Goal: Task Accomplishment & Management: Use online tool/utility

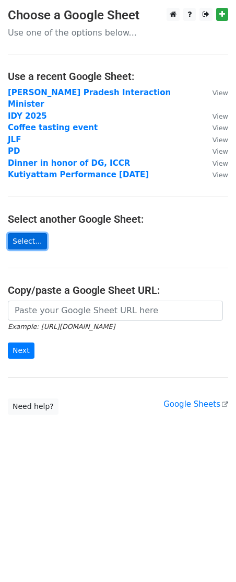
click at [30, 233] on link "Select..." at bounding box center [27, 241] width 39 height 16
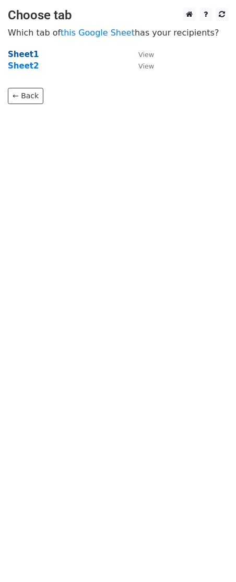
click at [19, 58] on strong "Sheet1" at bounding box center [23, 54] width 31 height 9
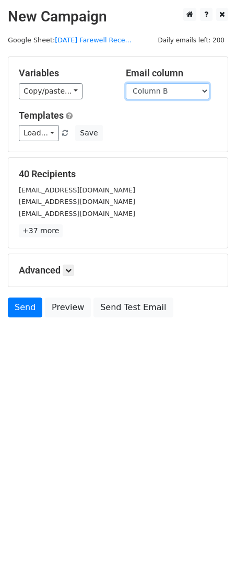
click at [126, 83] on select "Column A Column B Column C Column D Column E Column F Column G Column H Column …" at bounding box center [168, 91] width 84 height 16
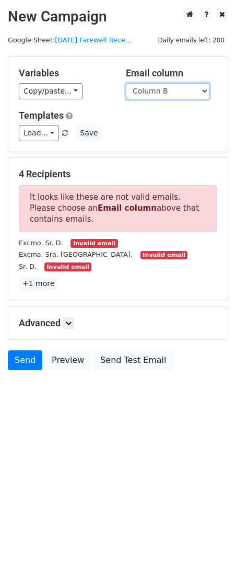
drag, startPoint x: 206, startPoint y: 89, endPoint x: 98, endPoint y: 61, distance: 111.5
click at [98, 61] on div "Variables Copy/paste... {{Column A}} {{Column B}} {{Column C}} {{Column D}} {{C…" at bounding box center [118, 104] width 220 height 95
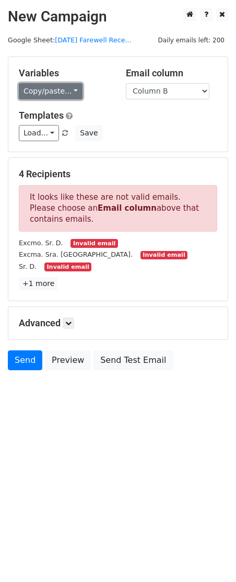
click at [74, 90] on link "Copy/paste..." at bounding box center [51, 91] width 64 height 16
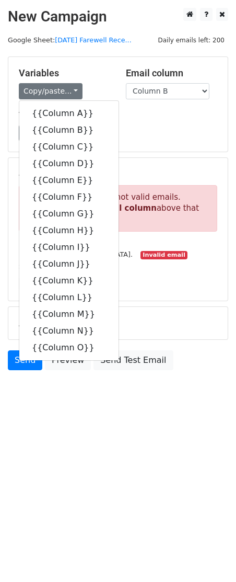
click at [87, 65] on div "Variables Copy/paste... {{Column A}} {{Column B}} {{Column C}} {{Column D}} {{C…" at bounding box center [118, 104] width 220 height 95
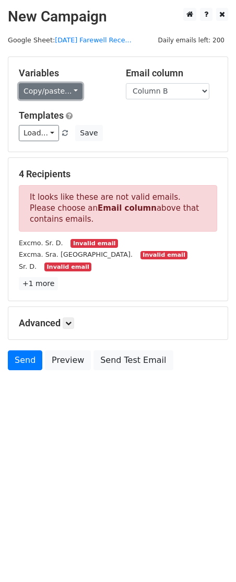
click at [72, 91] on link "Copy/paste..." at bounding box center [51, 91] width 64 height 16
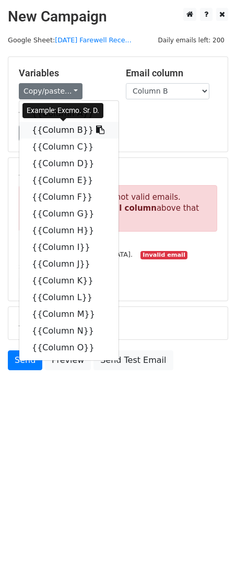
click at [55, 129] on link "{{Column B}}" at bounding box center [68, 130] width 99 height 17
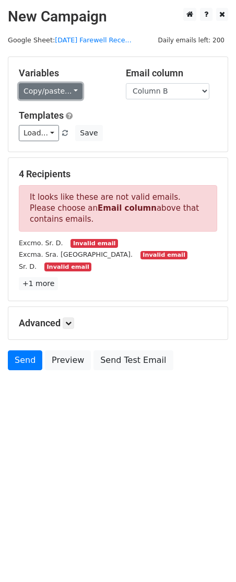
click at [65, 94] on link "Copy/paste..." at bounding box center [51, 91] width 64 height 16
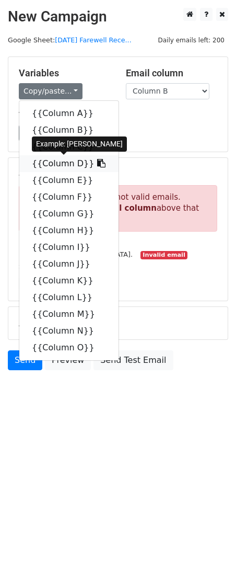
click at [59, 162] on link "{{Column D}}" at bounding box center [68, 163] width 99 height 17
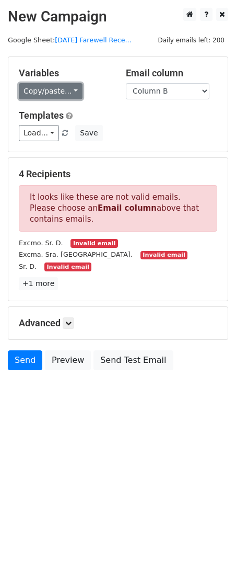
click at [28, 86] on link "Copy/paste..." at bounding box center [51, 91] width 64 height 16
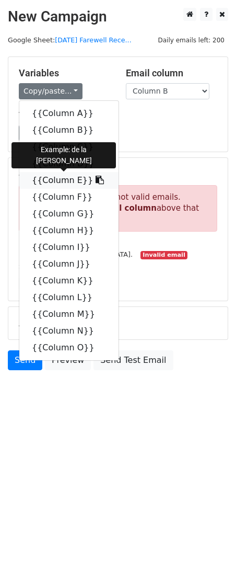
click at [56, 185] on link "{{Column E}}" at bounding box center [68, 180] width 99 height 17
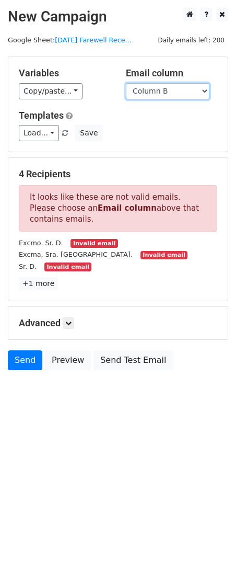
select select "Column I"
click at [126, 83] on select "Column A Column B Column C Column D Column E Column F Column G Column H Column …" at bounding box center [168, 91] width 84 height 16
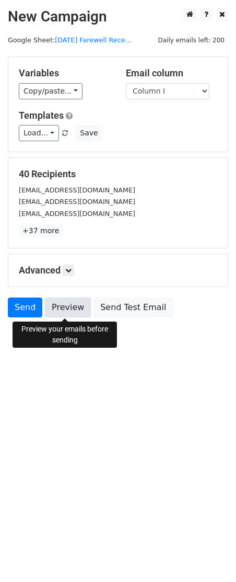
click at [67, 309] on link "Preview" at bounding box center [68, 308] width 46 height 20
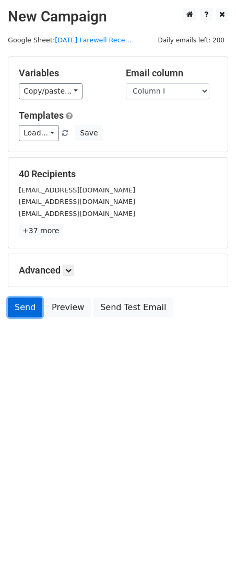
click at [14, 311] on link "Send" at bounding box center [25, 308] width 35 height 20
